Goal: Task Accomplishment & Management: Manage account settings

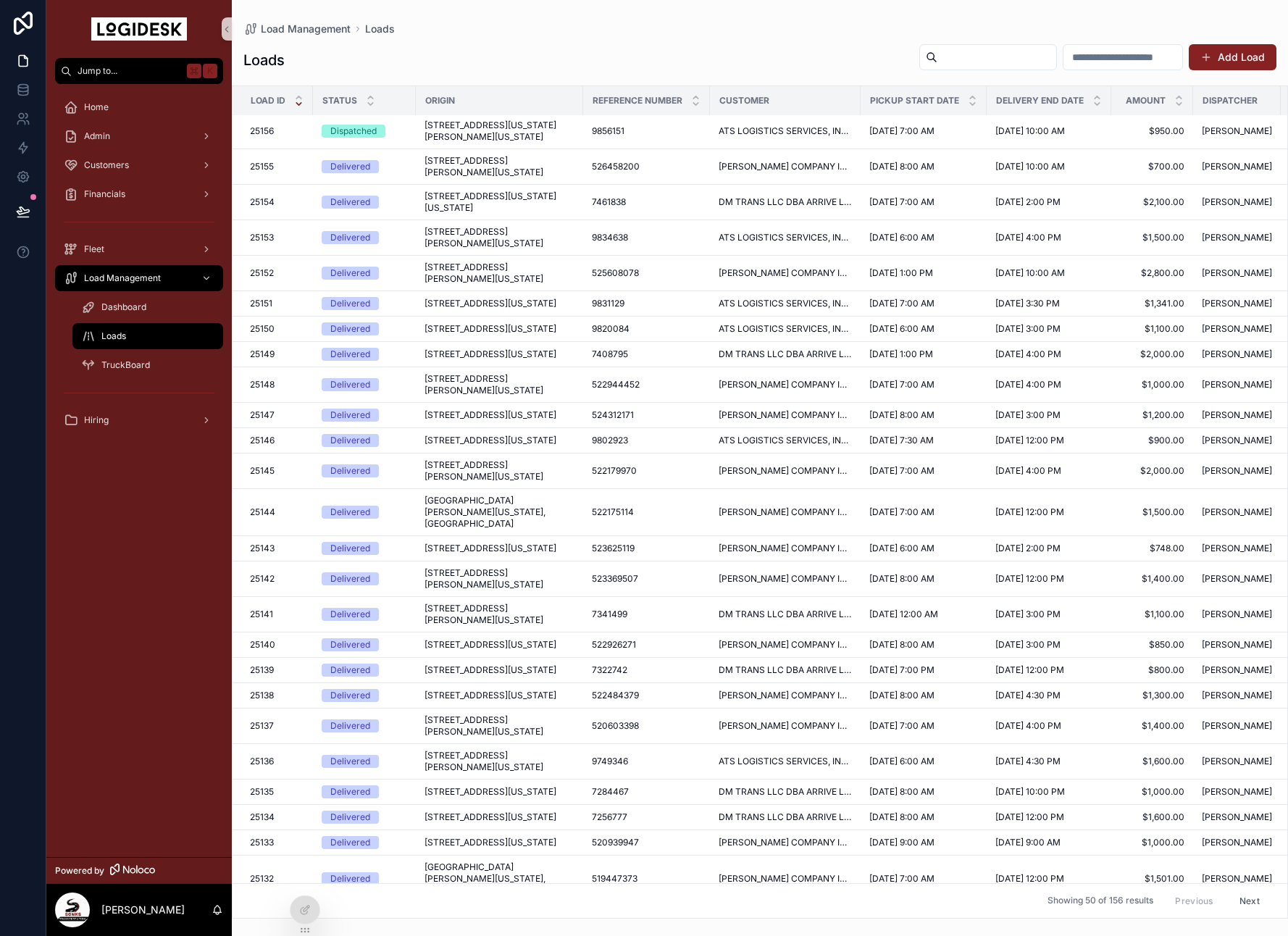
scroll to position [2, 1]
click at [497, 169] on span "[STREET_ADDRESS][PERSON_NAME][US_STATE]" at bounding box center [498, 167] width 150 height 23
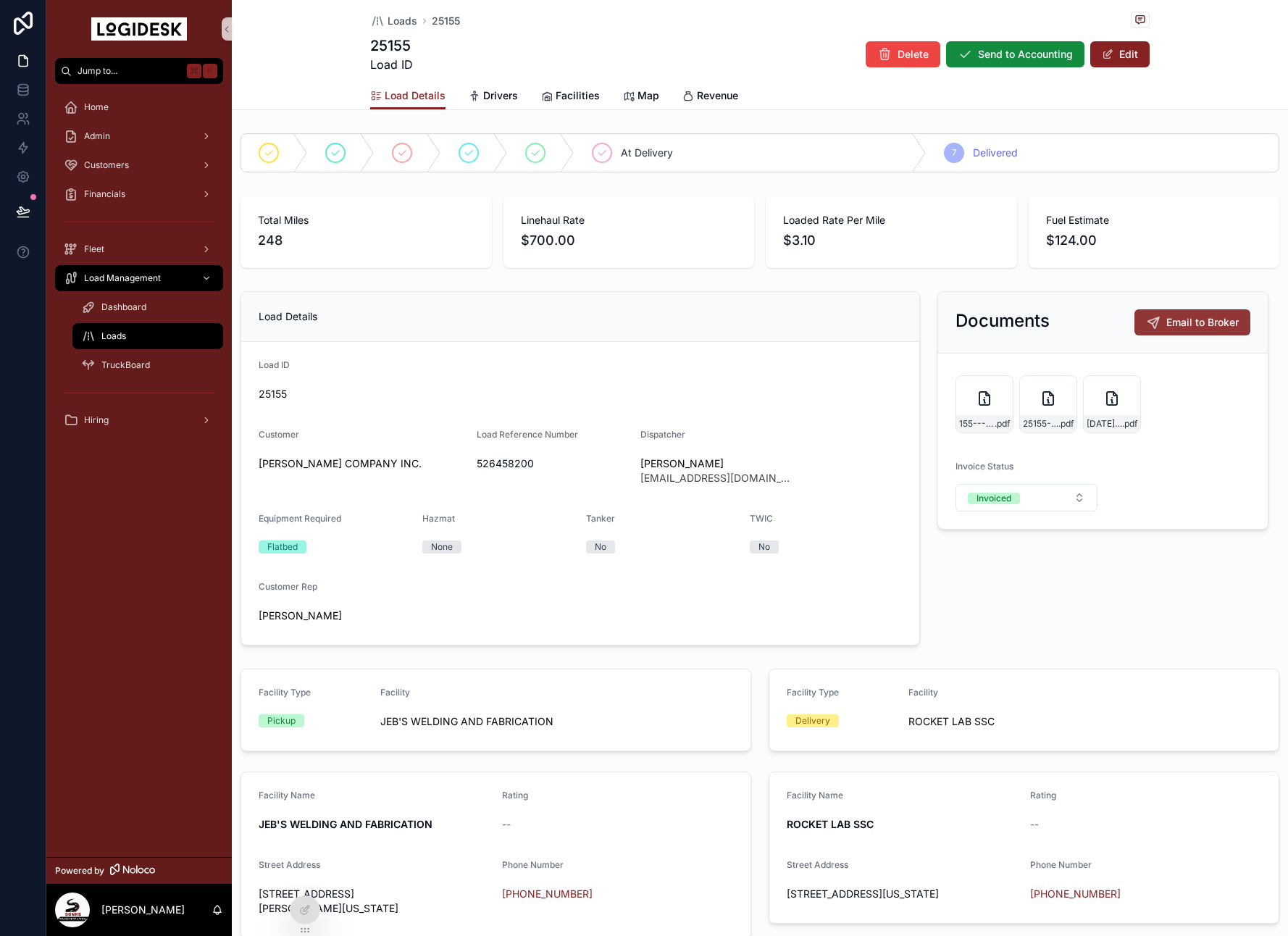
click at [1188, 317] on div "Jump to... K Home Admin Customers Financials Fleet Load Management Dashboard Lo…" at bounding box center [667, 468] width 1241 height 936
click at [1150, 320] on icon "scrollable content" at bounding box center [1154, 322] width 14 height 14
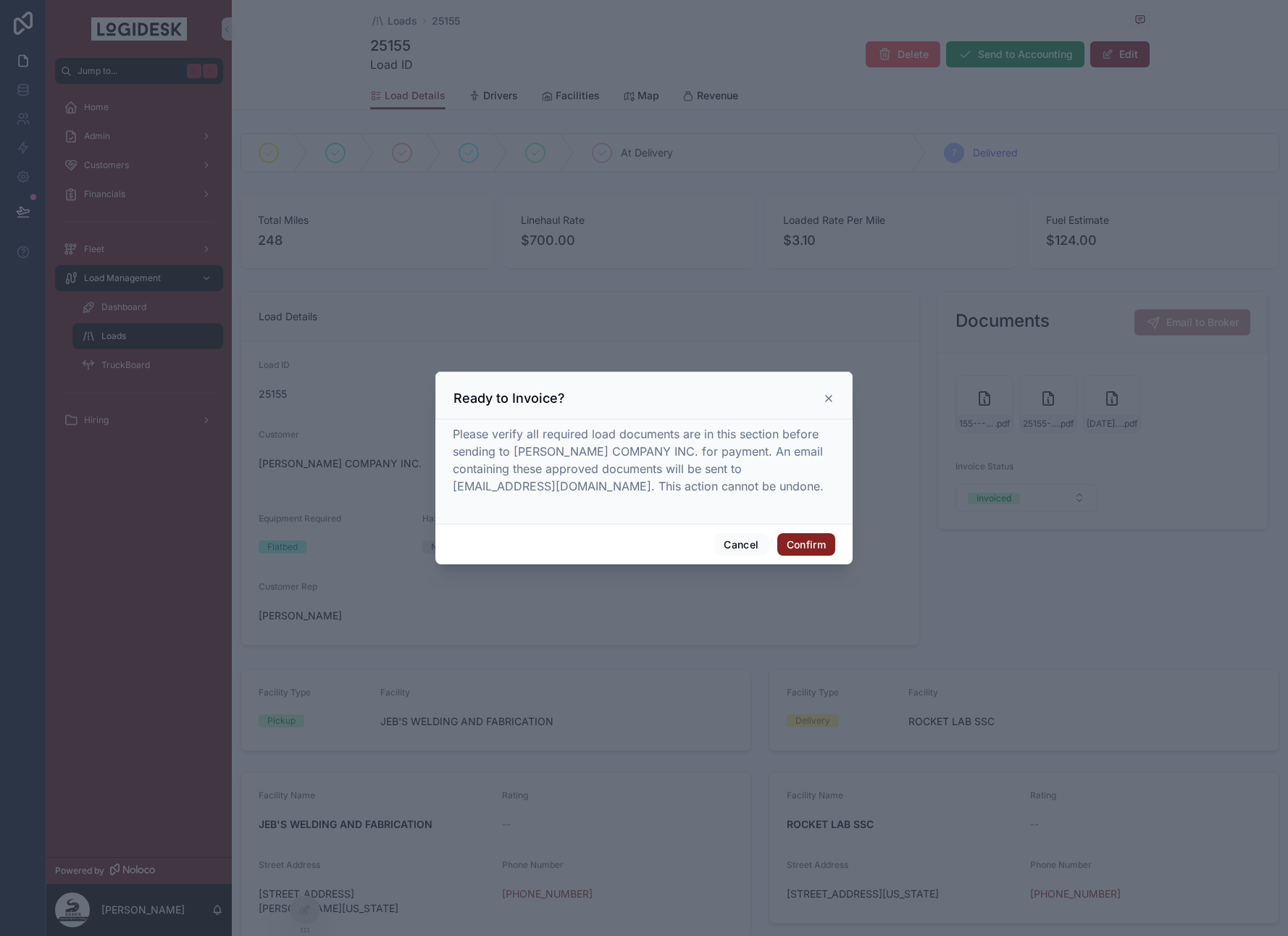
click at [830, 393] on icon at bounding box center [828, 398] width 11 height 11
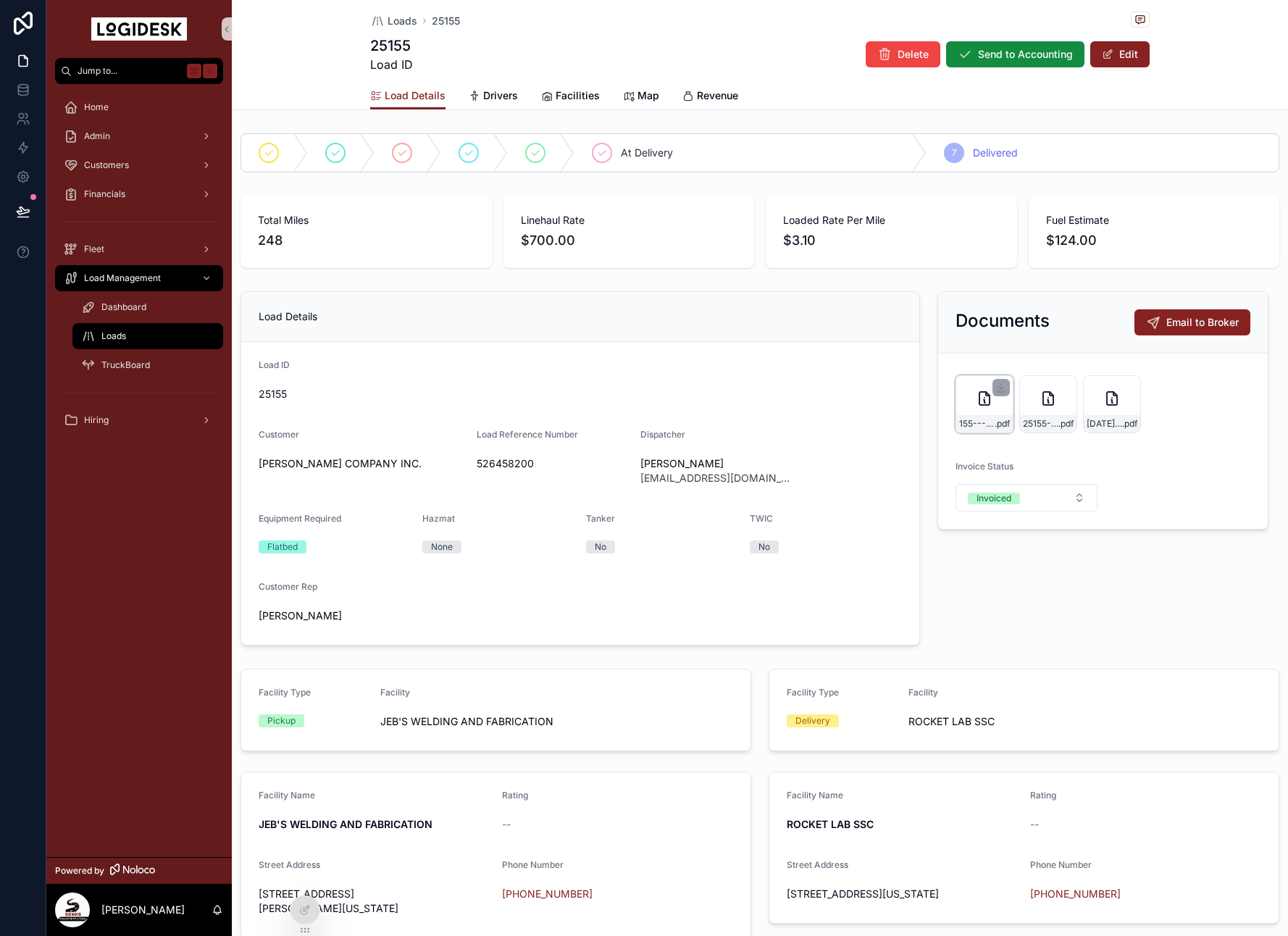
click at [980, 404] on icon "scrollable content" at bounding box center [985, 398] width 10 height 13
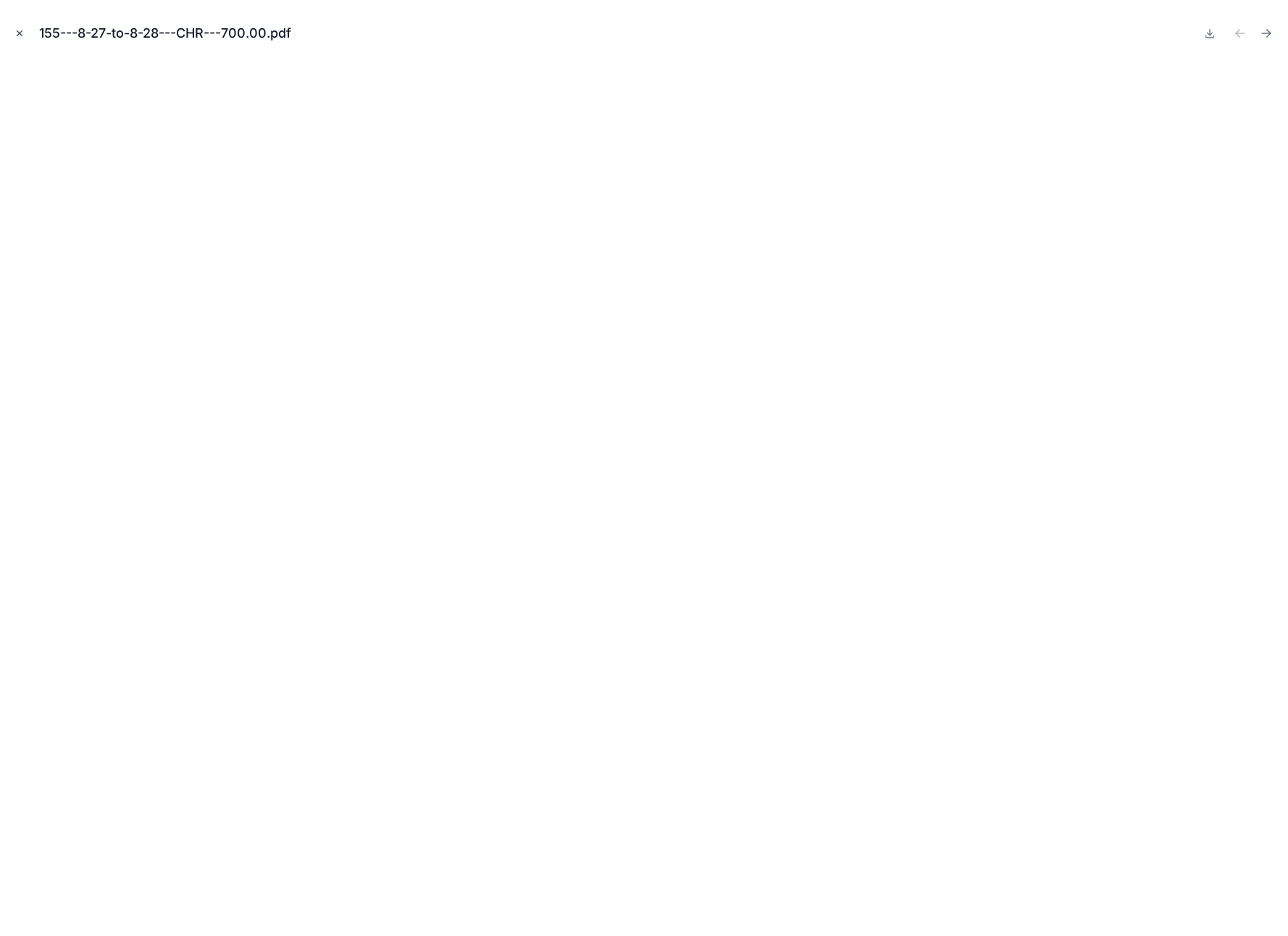
click at [12, 33] on button "Close modal" at bounding box center [19, 33] width 16 height 16
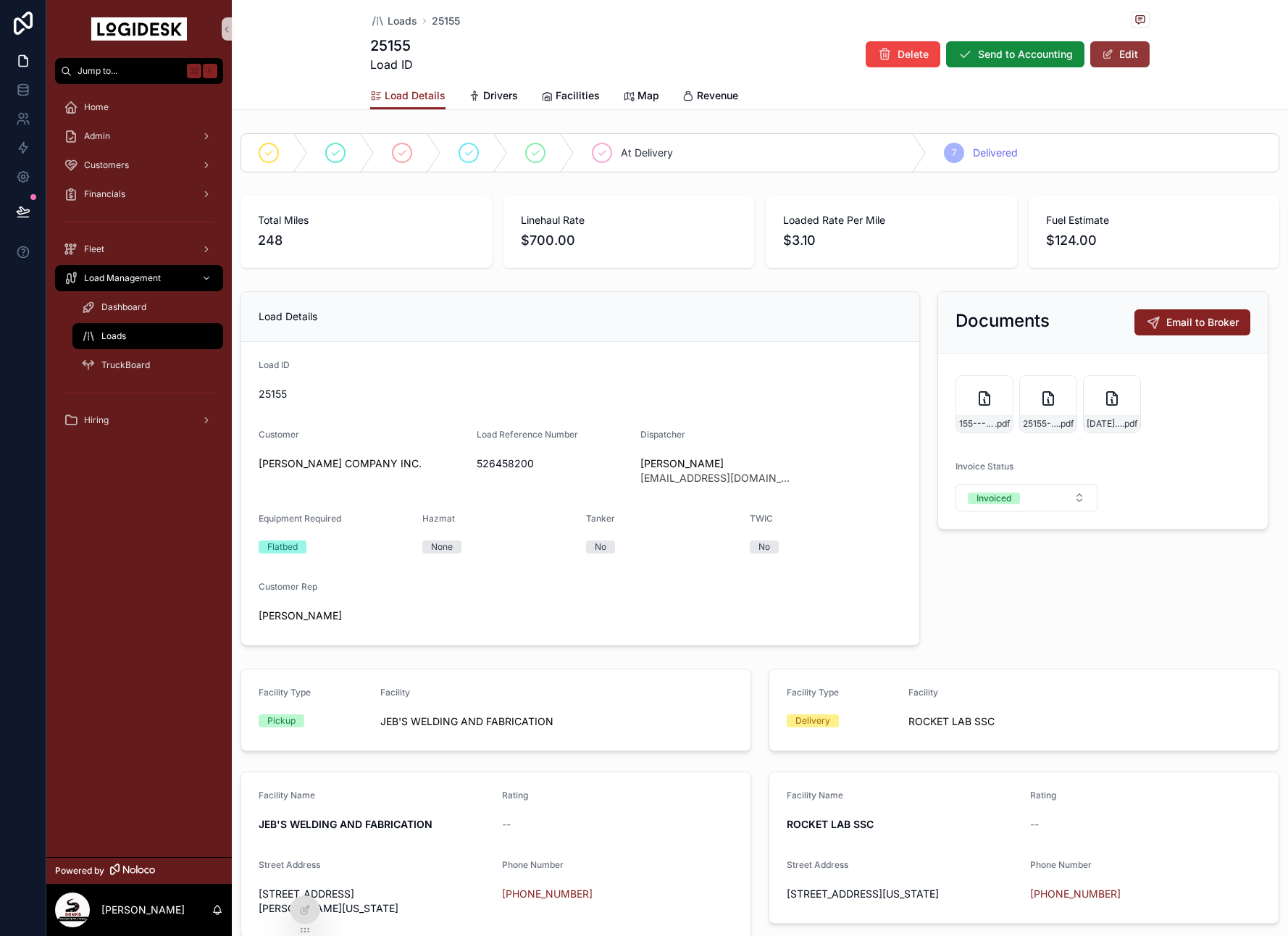
click at [1128, 54] on button "Edit" at bounding box center [1120, 54] width 60 height 26
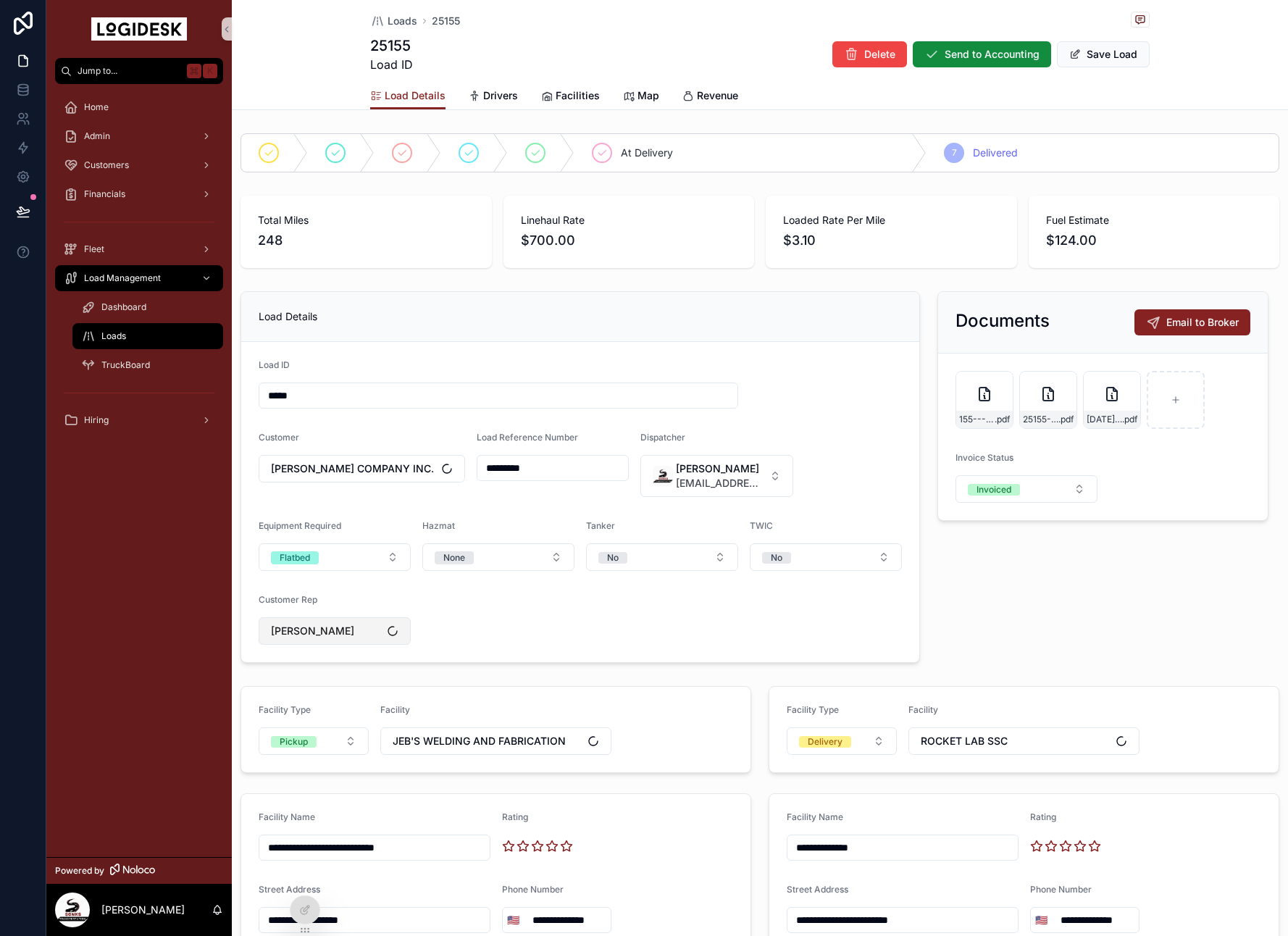
click at [307, 635] on span "[PERSON_NAME]" at bounding box center [312, 631] width 83 height 14
click at [294, 686] on div "None" at bounding box center [335, 689] width 174 height 23
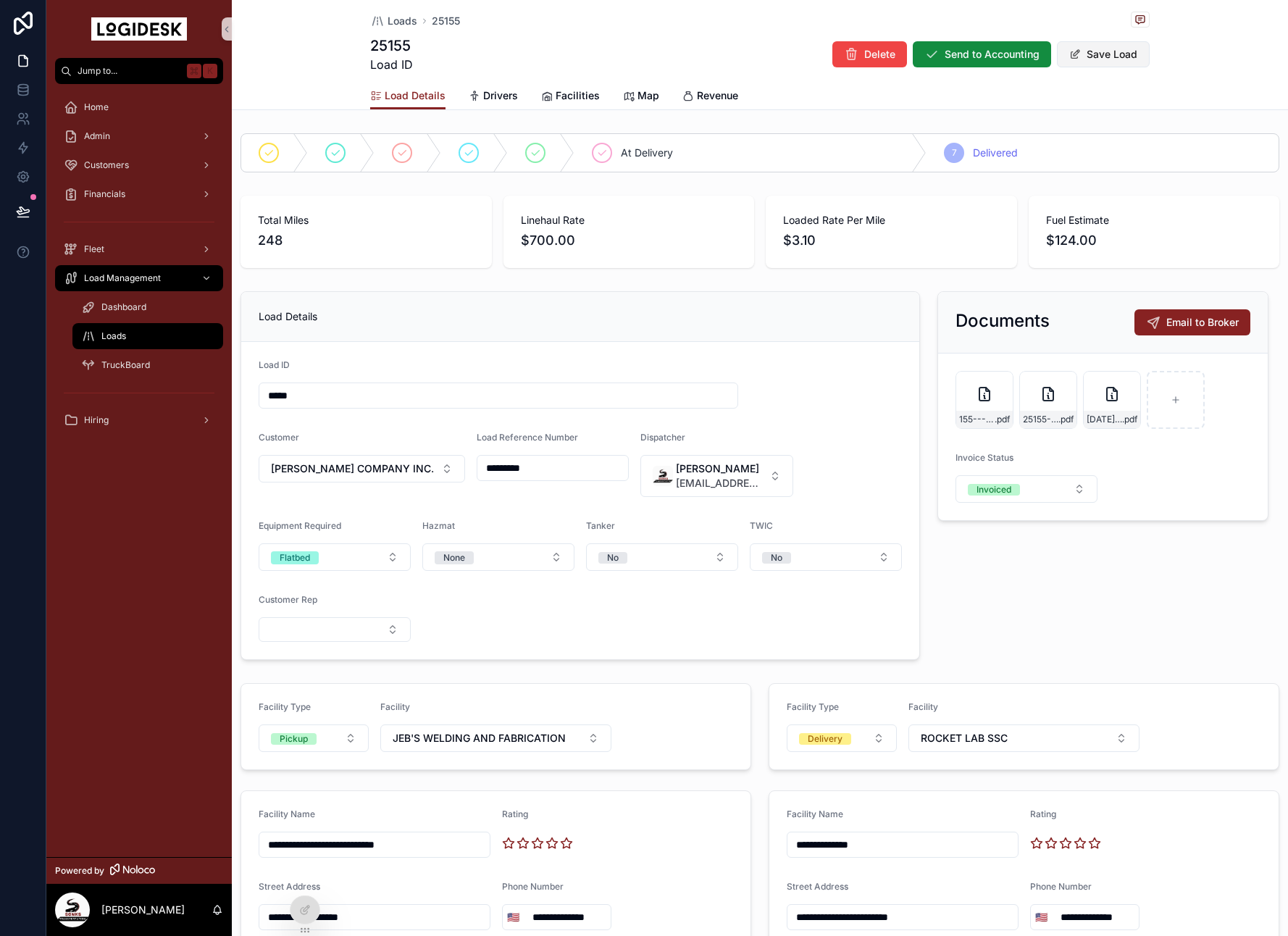
click at [1117, 45] on button "Save Load" at bounding box center [1103, 54] width 93 height 26
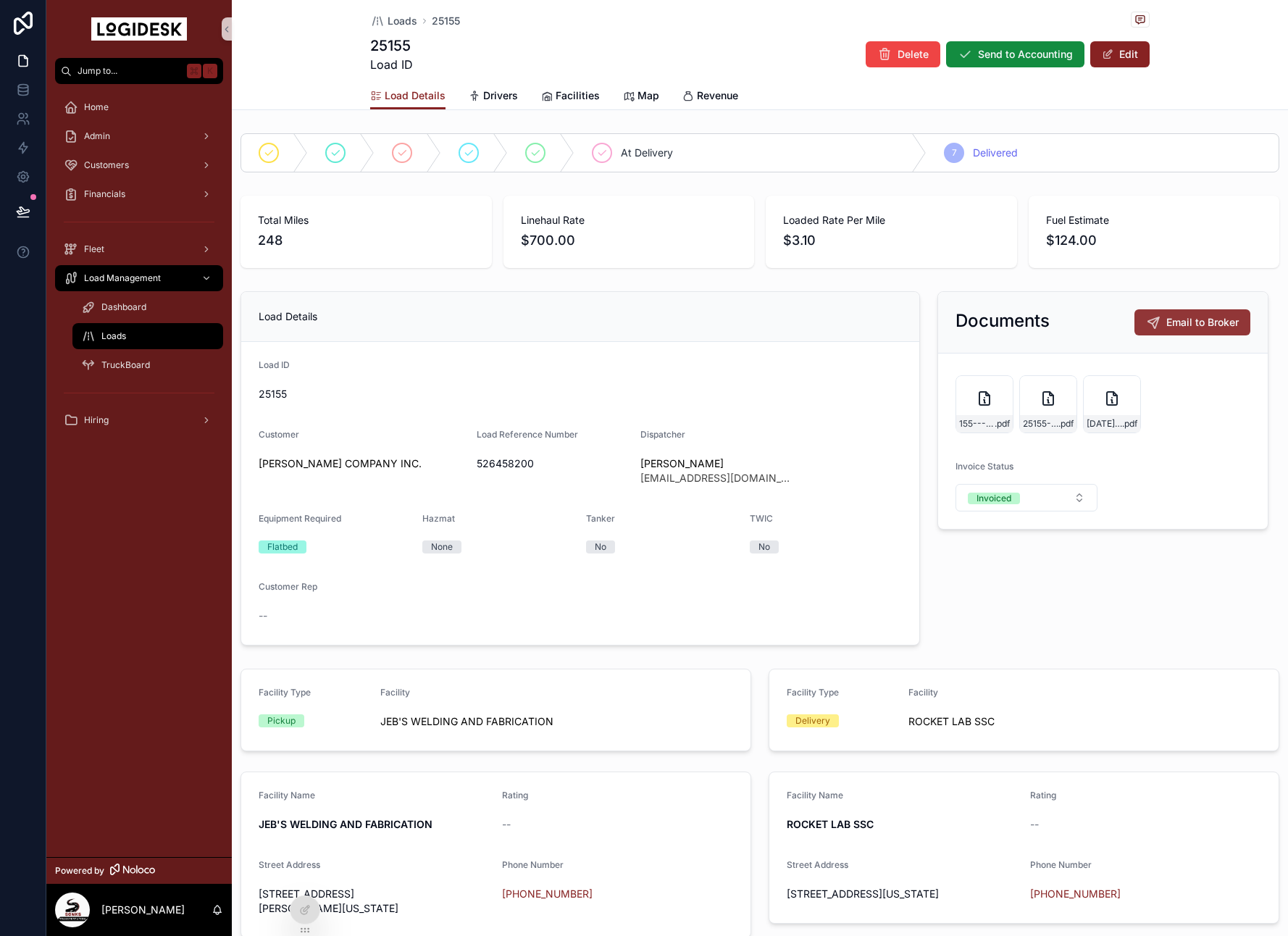
click at [1182, 313] on button "Email to Broker" at bounding box center [1192, 322] width 116 height 26
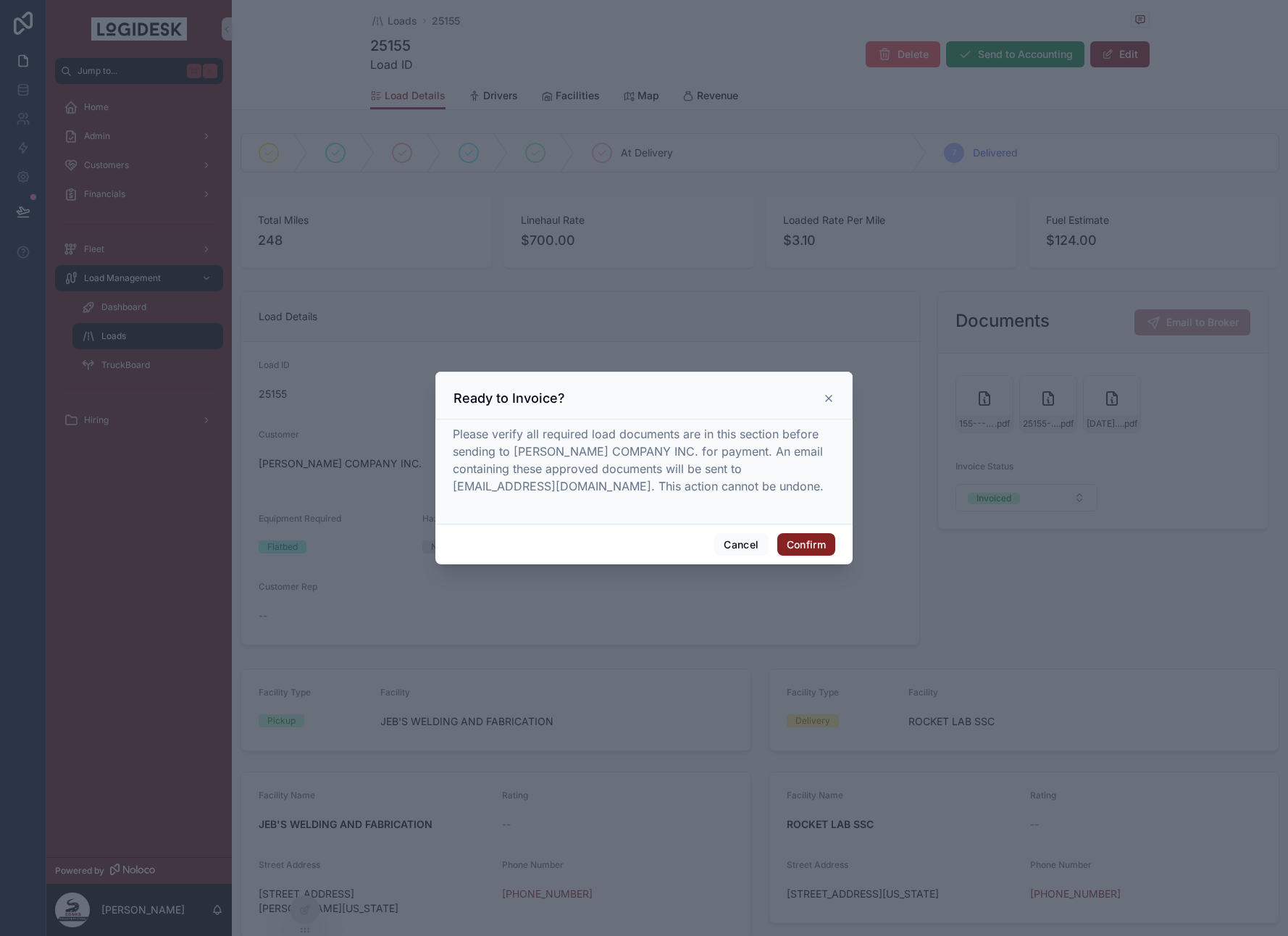
drag, startPoint x: 822, startPoint y: 398, endPoint x: 888, endPoint y: 398, distance: 66.0
click at [823, 398] on icon at bounding box center [828, 398] width 11 height 11
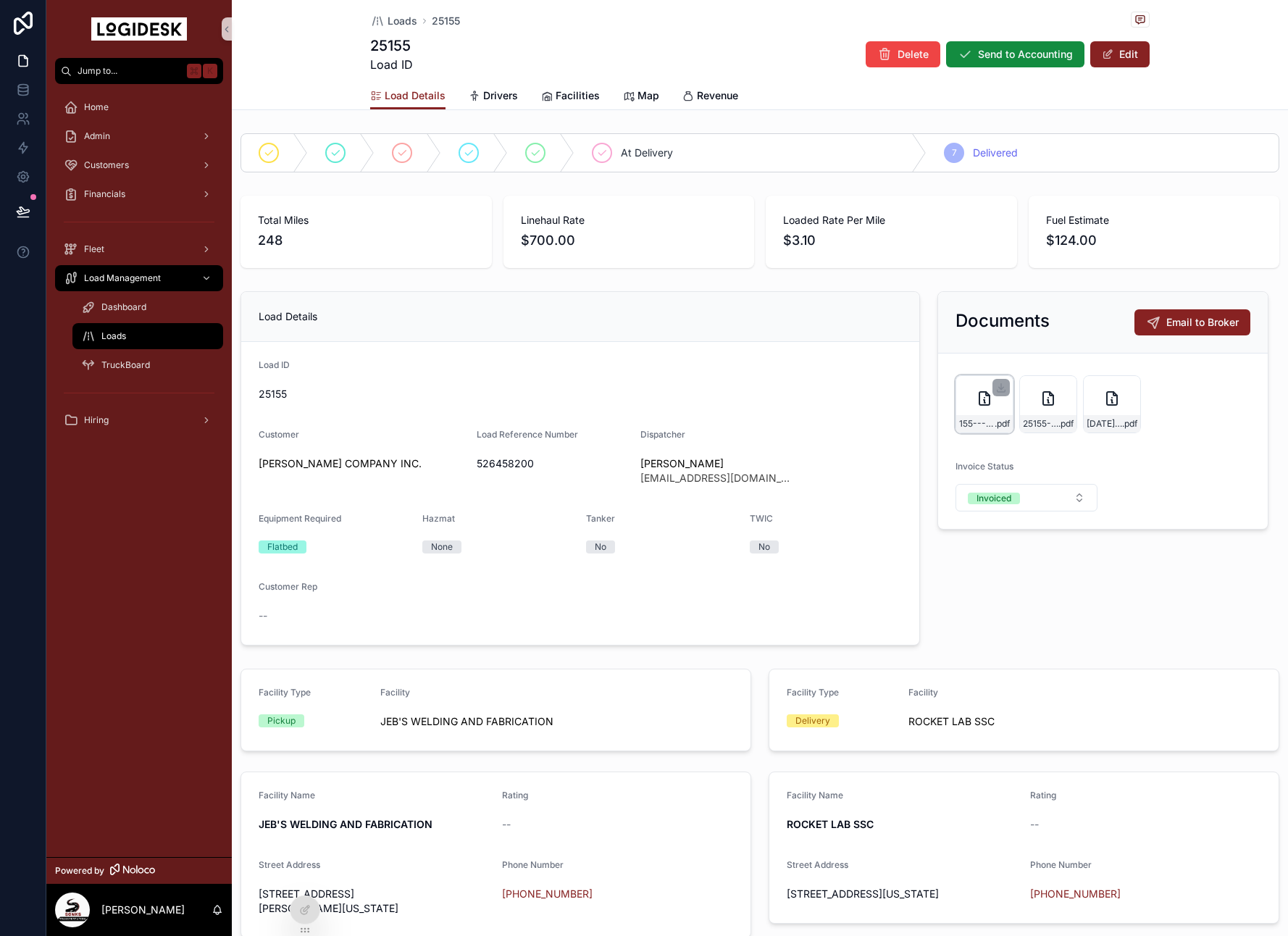
click at [976, 406] on icon "scrollable content" at bounding box center [985, 398] width 18 height 18
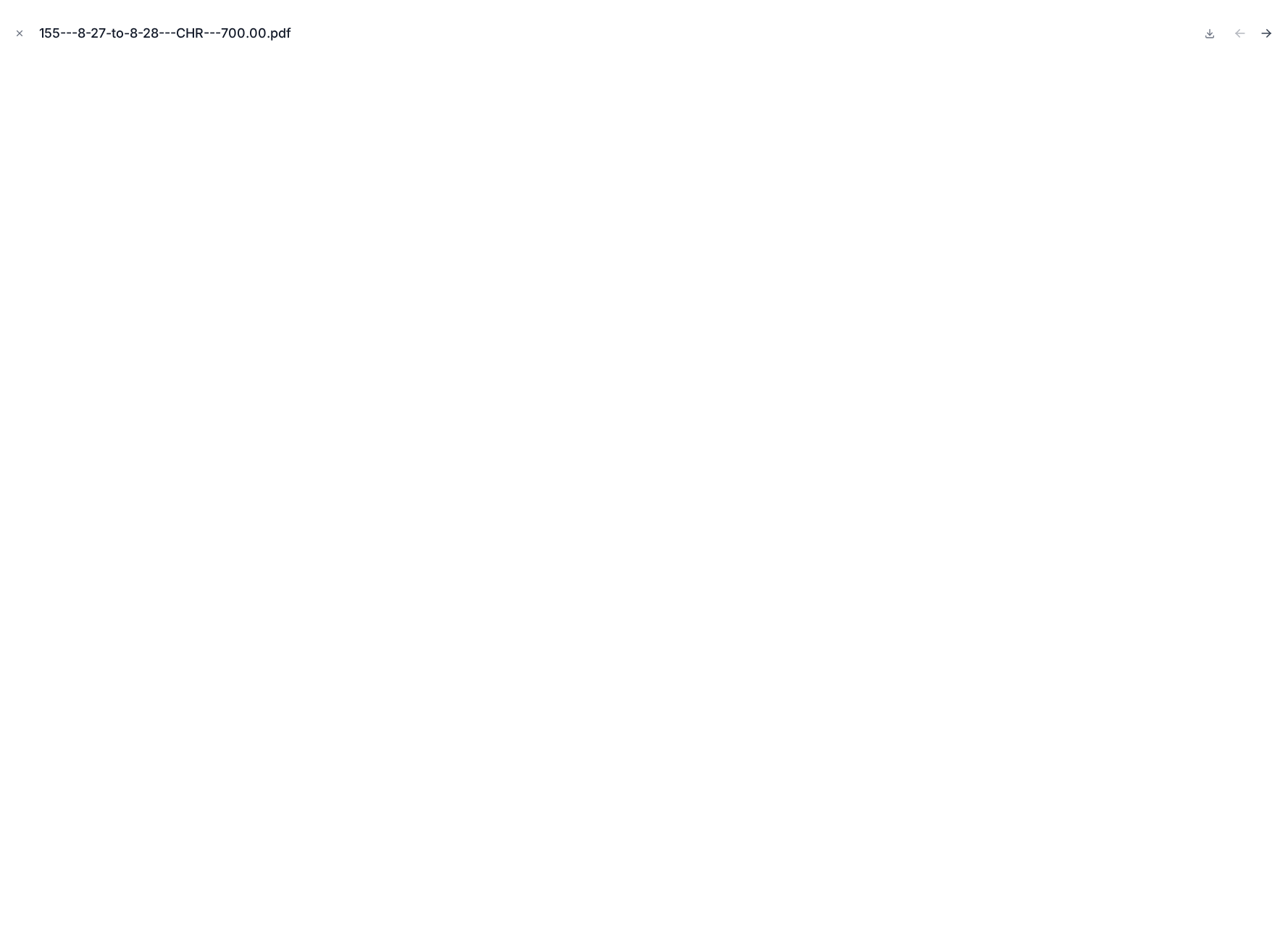
click at [1270, 32] on icon "Next file" at bounding box center [1266, 33] width 14 height 14
click at [1271, 33] on icon "Next file" at bounding box center [1266, 33] width 14 height 14
click at [1232, 34] on button "Previous file" at bounding box center [1240, 33] width 20 height 20
click at [1244, 34] on icon "Previous file" at bounding box center [1240, 33] width 14 height 14
click at [1262, 40] on button "Next file" at bounding box center [1265, 33] width 20 height 20
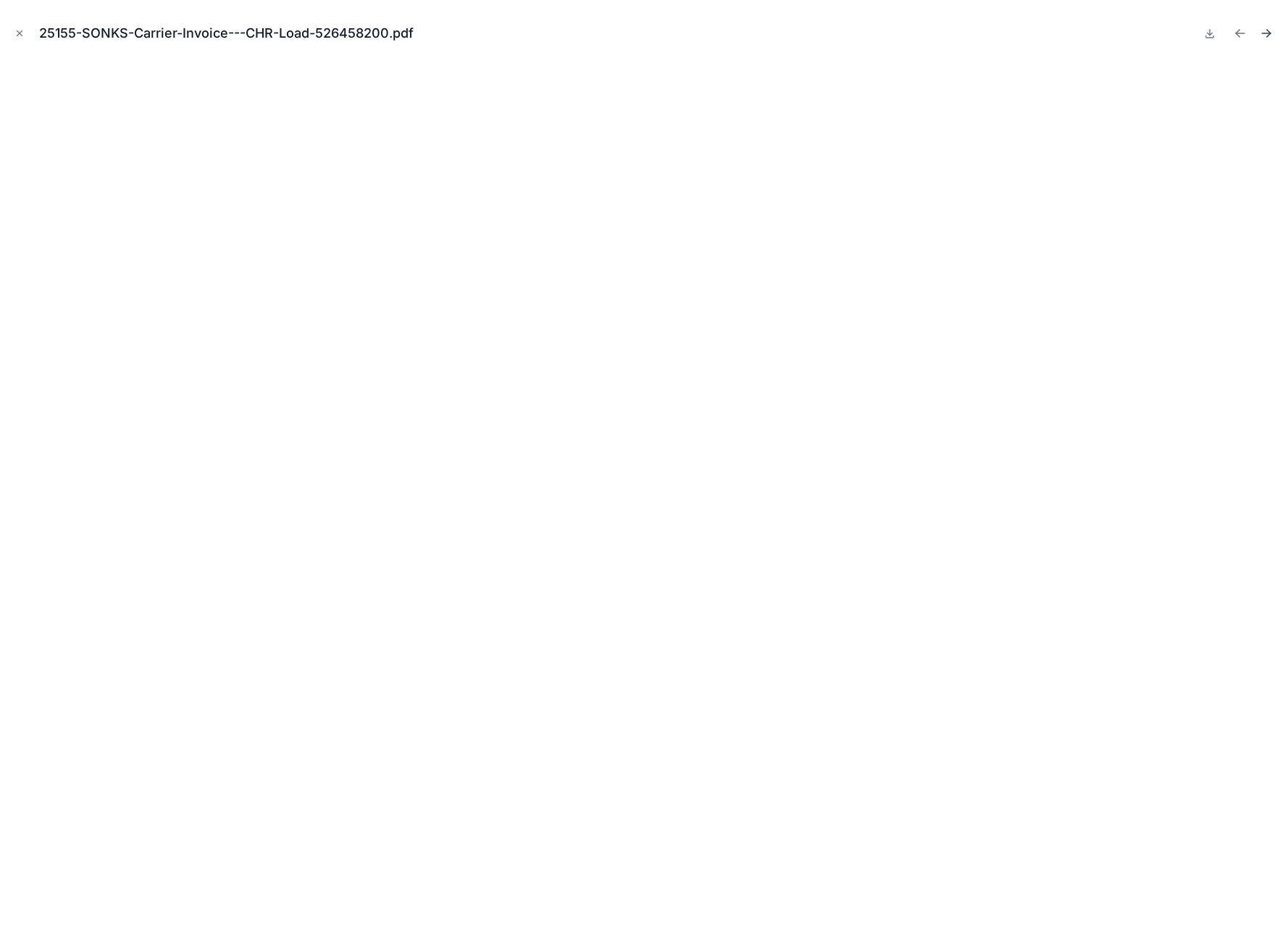
click at [1261, 40] on button "Next file" at bounding box center [1265, 33] width 20 height 20
drag, startPoint x: 18, startPoint y: 37, endPoint x: 42, endPoint y: 39, distance: 24.1
click at [18, 38] on icon "Close modal" at bounding box center [19, 33] width 10 height 10
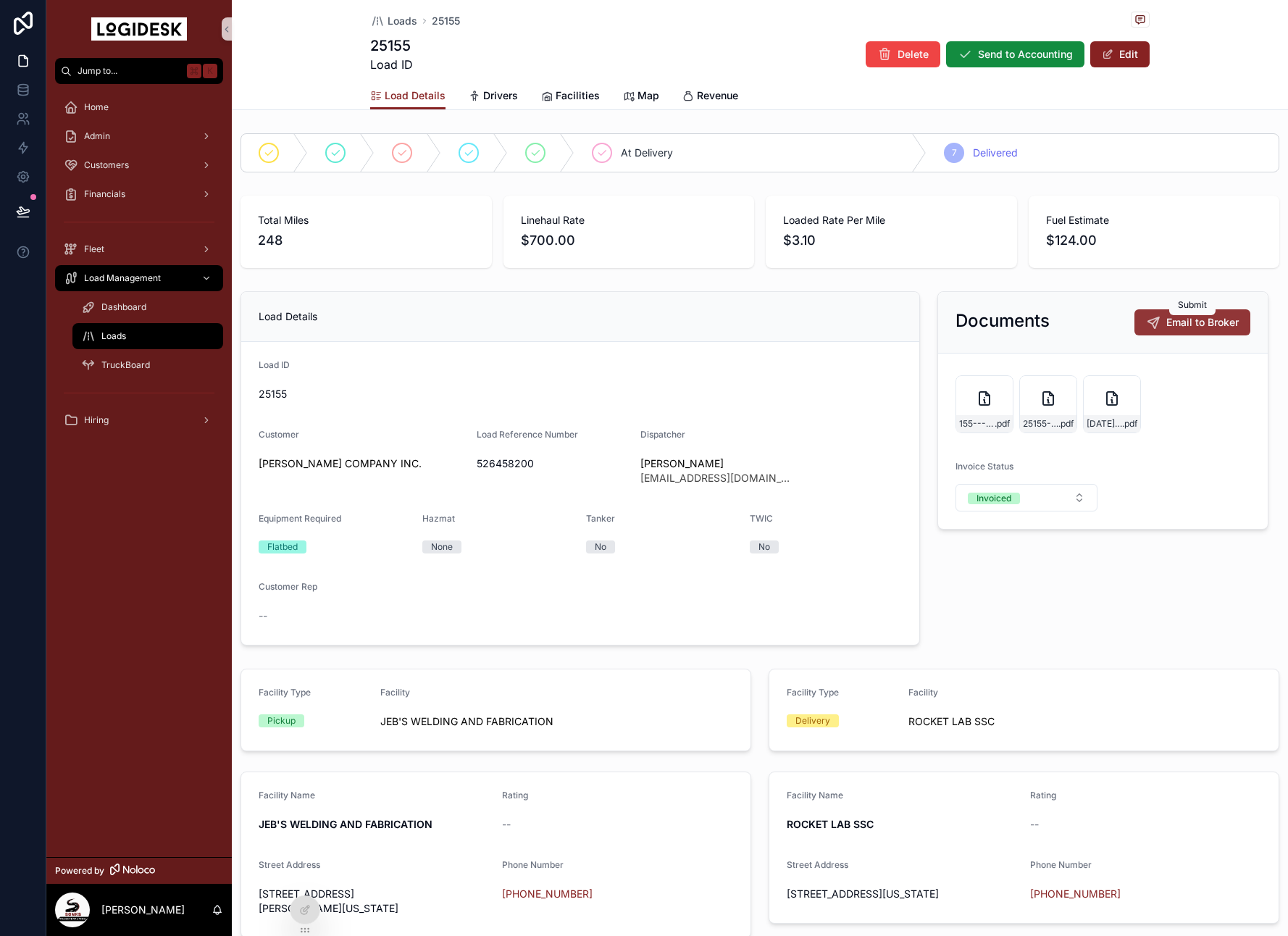
click at [1170, 324] on span "Email to Broker" at bounding box center [1203, 322] width 72 height 14
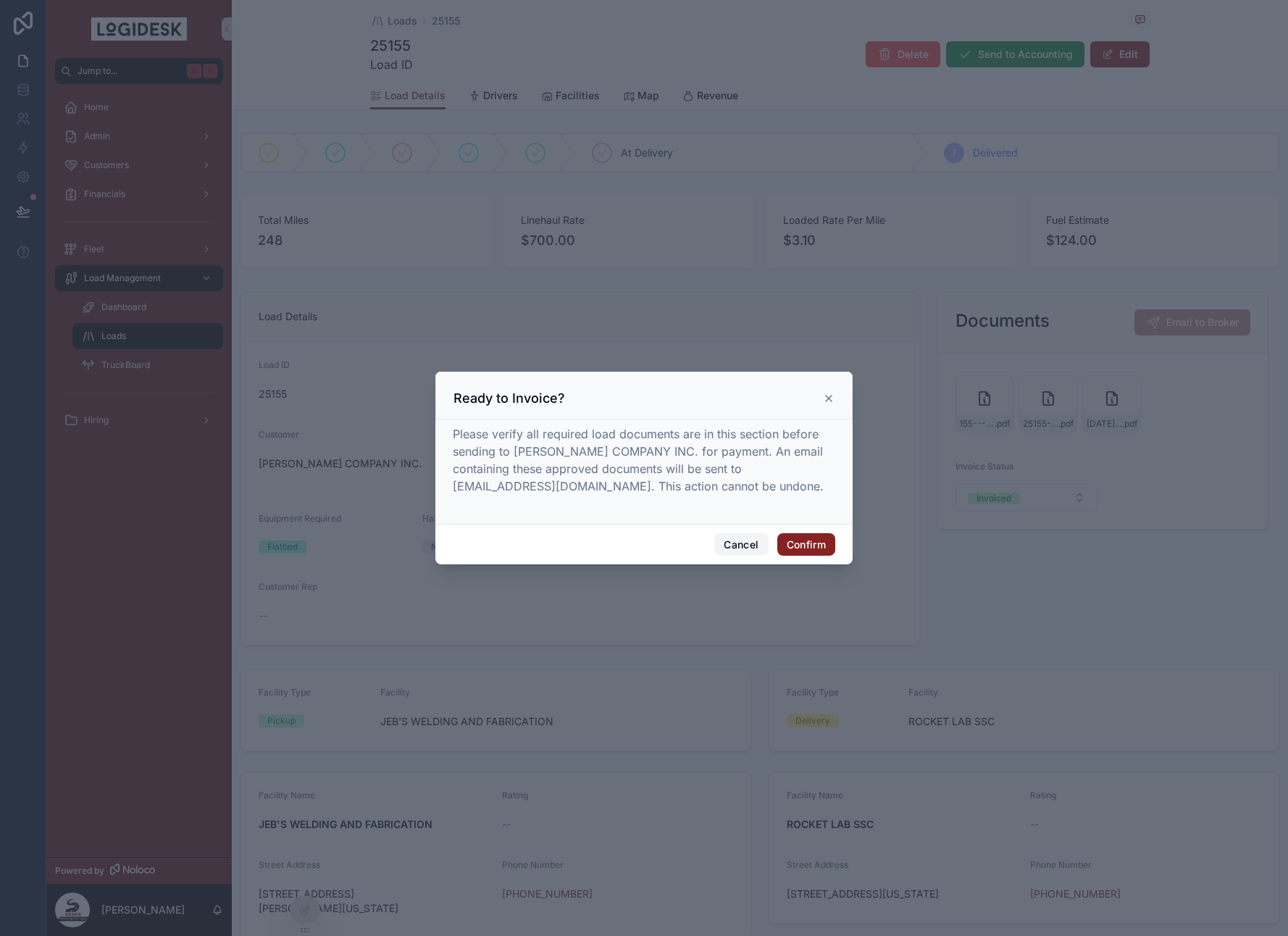
click at [724, 546] on button "Cancel" at bounding box center [741, 544] width 54 height 23
